Goal: Navigation & Orientation: Find specific page/section

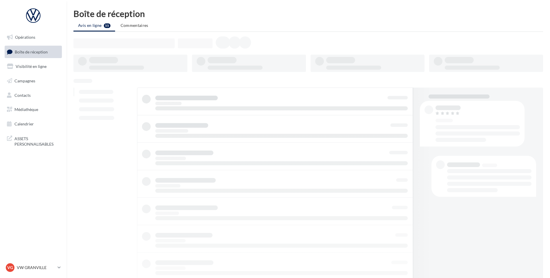
click at [35, 56] on link "Boîte de réception" at bounding box center [33, 52] width 60 height 12
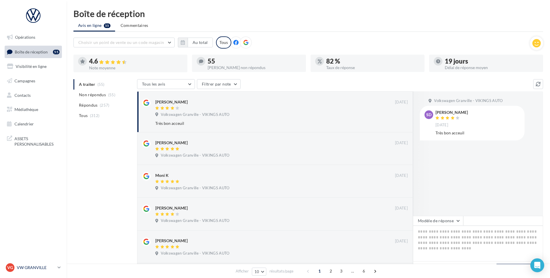
click at [34, 267] on p "VW GRANVILLE" at bounding box center [36, 268] width 38 height 6
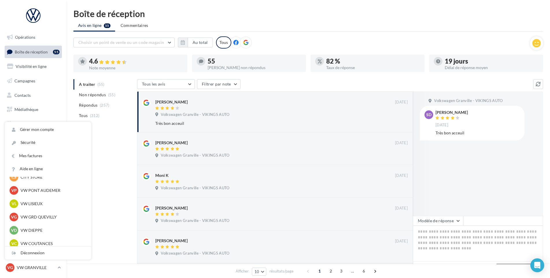
scroll to position [145, 0]
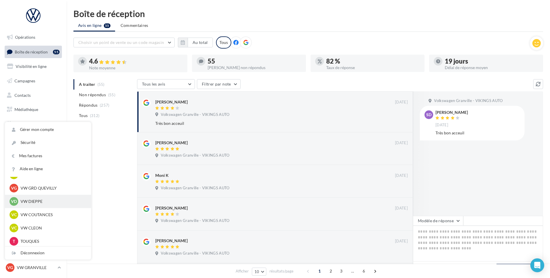
click at [44, 201] on p "VW DIEPPE" at bounding box center [53, 202] width 64 height 6
